Goal: Find specific page/section: Find specific page/section

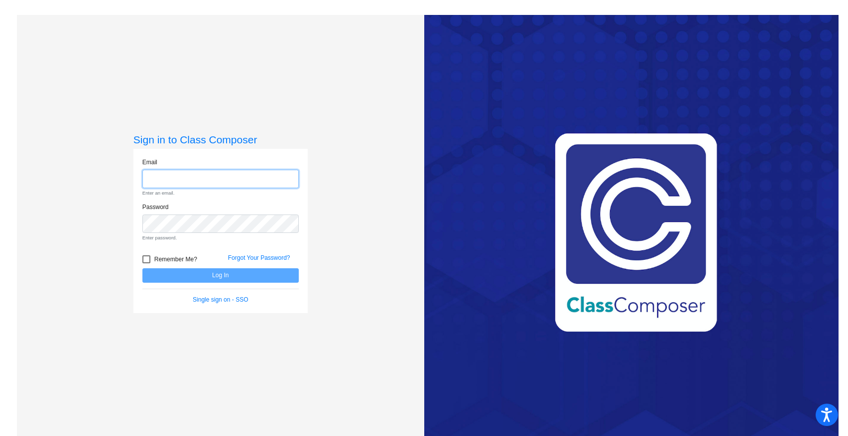
type input "[EMAIL_ADDRESS][DOMAIN_NAME]"
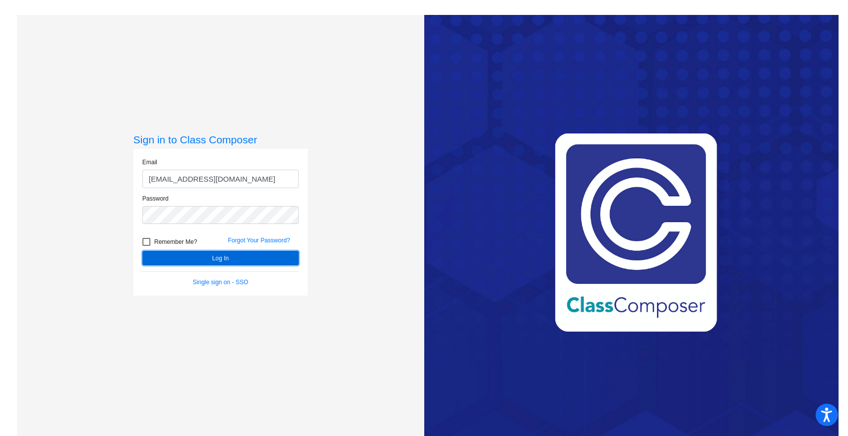
click at [226, 257] on button "Log In" at bounding box center [220, 258] width 156 height 14
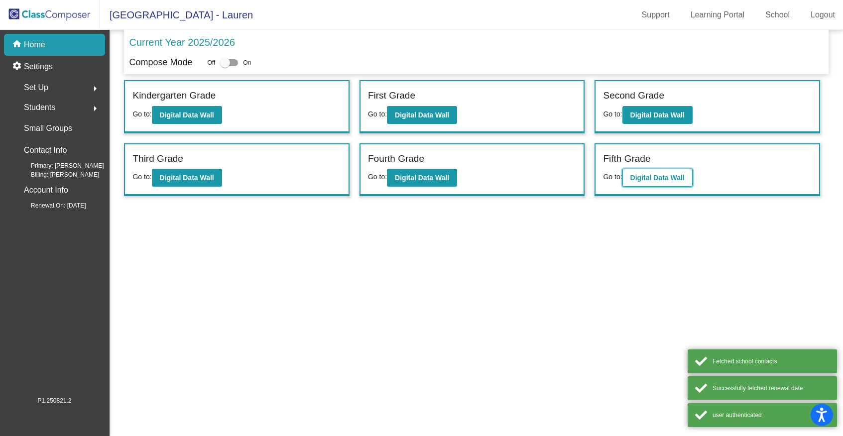
click at [661, 178] on b "Digital Data Wall" at bounding box center [658, 178] width 54 height 8
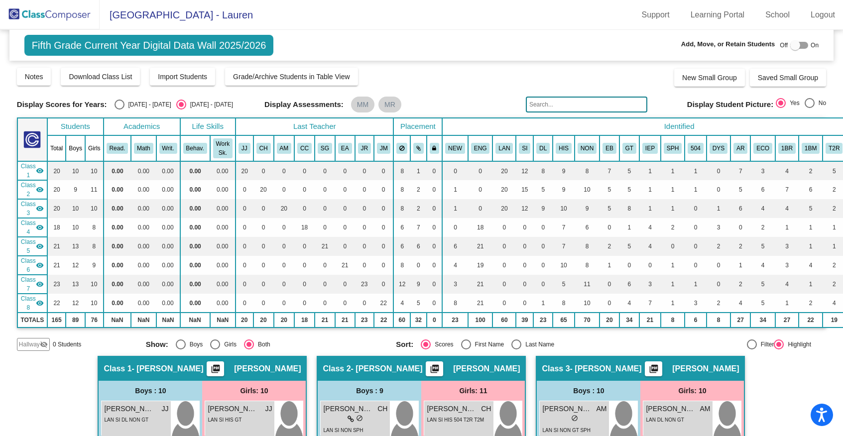
click at [558, 106] on input "text" at bounding box center [587, 105] width 122 height 16
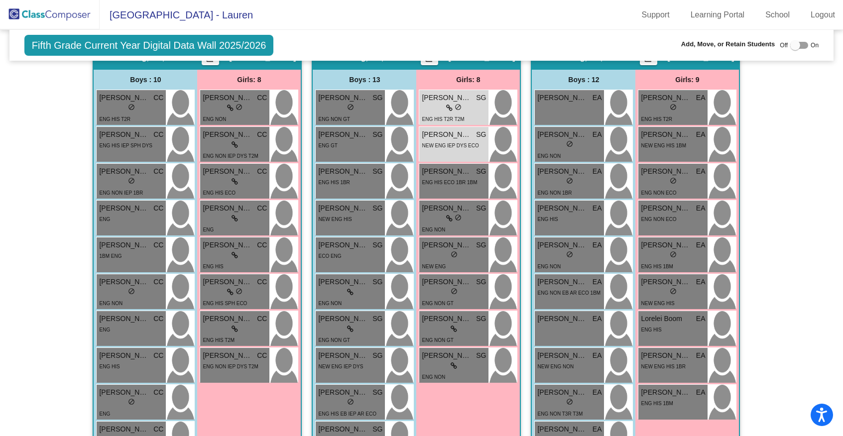
scroll to position [780, 0]
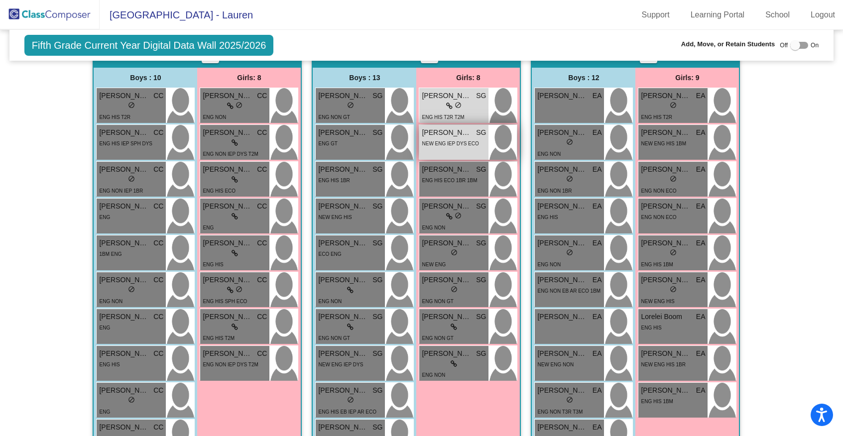
type input "[PERSON_NAME]"
click at [443, 143] on span "NEW ENG IEP DYS ECO" at bounding box center [450, 143] width 57 height 5
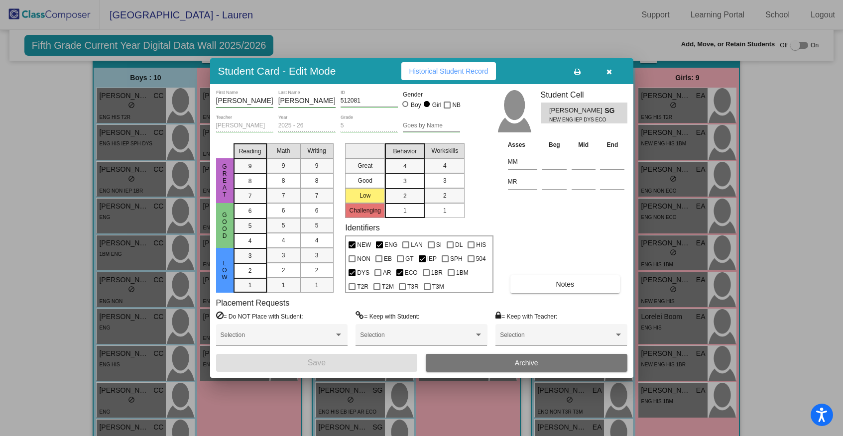
click at [610, 69] on icon "button" at bounding box center [609, 71] width 5 height 7
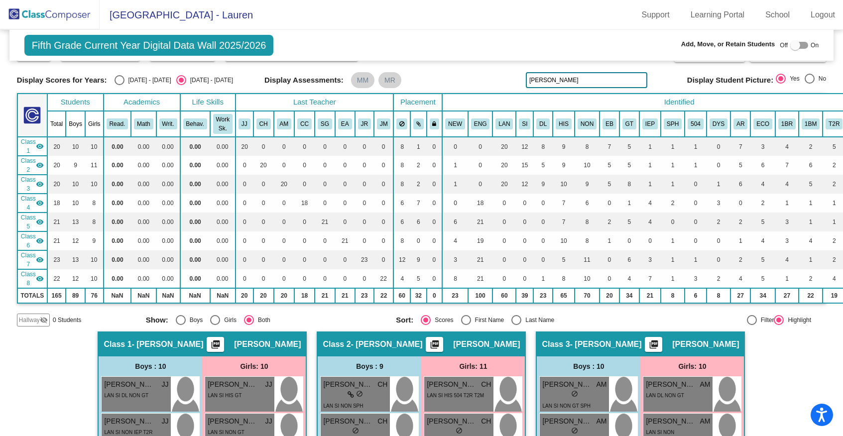
scroll to position [10, 0]
